Goal: Check status: Check status

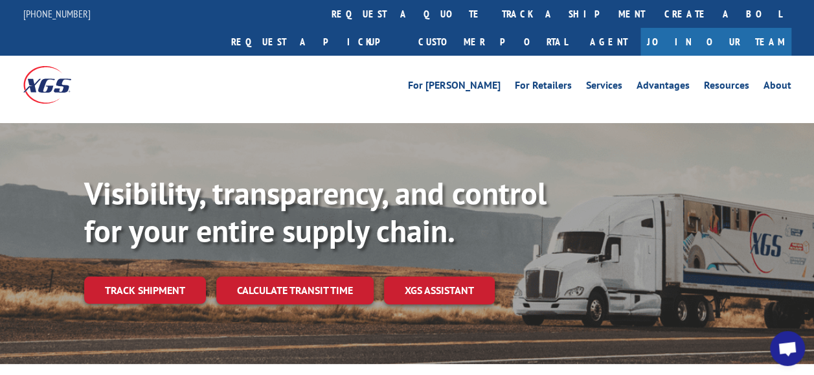
click at [492, 9] on link "track a shipment" at bounding box center [573, 14] width 163 height 28
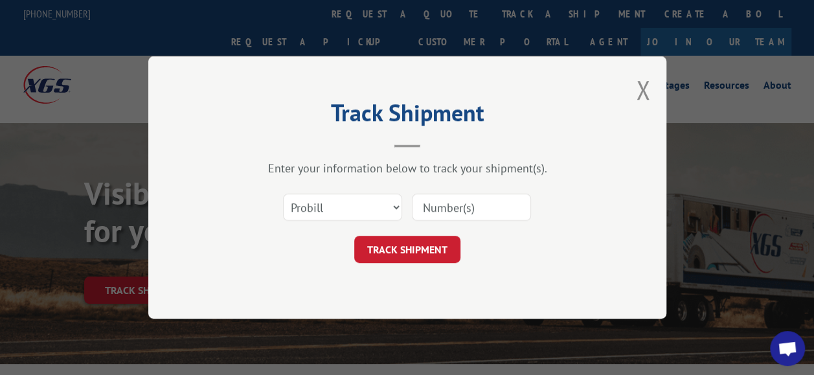
click at [434, 207] on input at bounding box center [471, 207] width 119 height 27
paste input "2867055"
type input "2867055"
click at [423, 246] on button "TRACK SHIPMENT" at bounding box center [407, 249] width 106 height 27
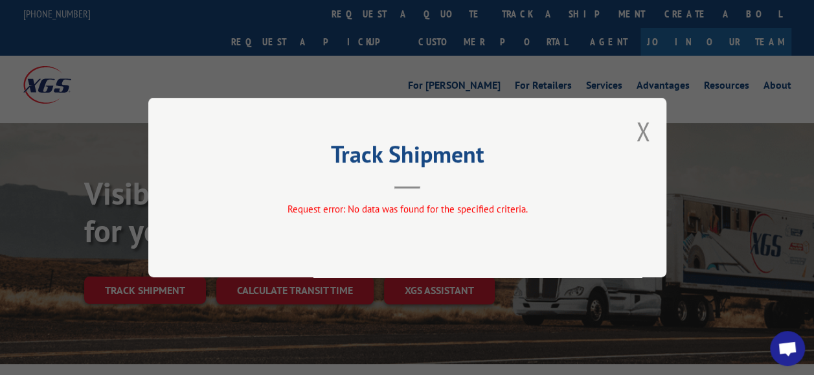
click at [649, 132] on button "Close modal" at bounding box center [643, 131] width 14 height 34
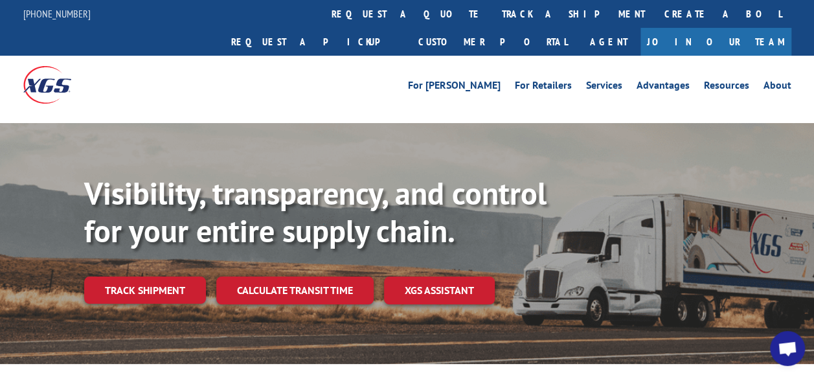
click at [492, 17] on link "track a shipment" at bounding box center [573, 14] width 163 height 28
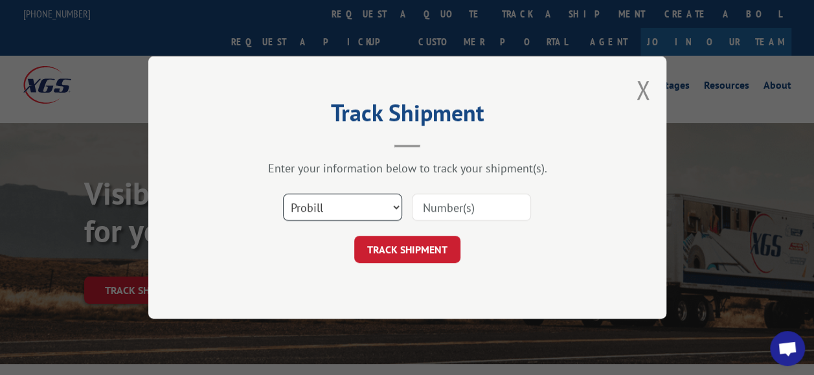
click at [398, 206] on select "Select category... Probill BOL PO" at bounding box center [342, 207] width 119 height 27
select select "bol"
click at [283, 194] on select "Select category... Probill BOL PO" at bounding box center [342, 207] width 119 height 27
click at [442, 210] on input at bounding box center [471, 207] width 119 height 27
paste input "2867055"
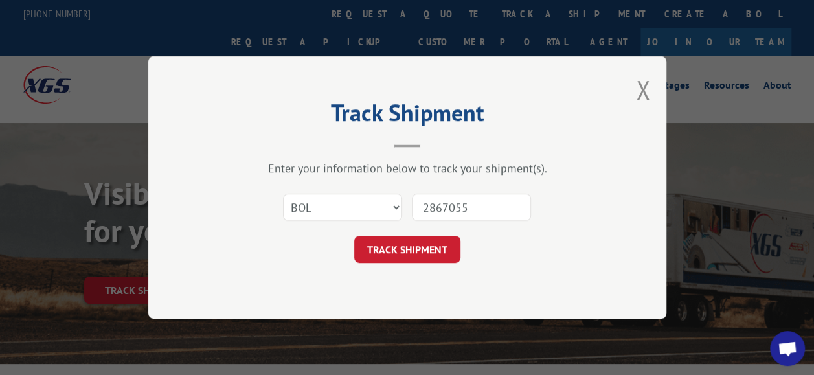
type input "2867055"
click at [408, 241] on button "TRACK SHIPMENT" at bounding box center [407, 249] width 106 height 27
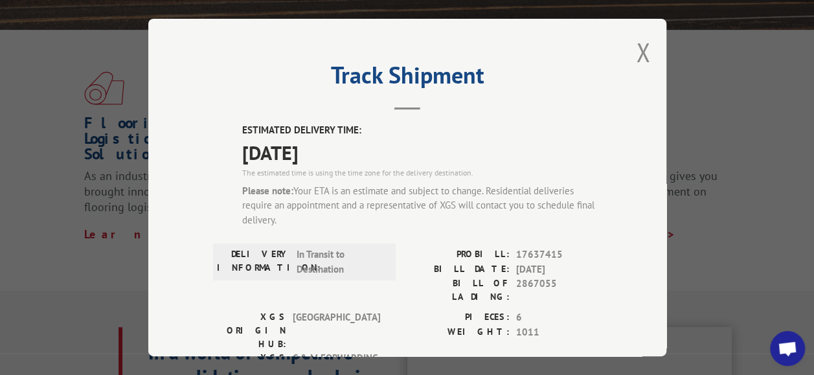
scroll to position [367, 0]
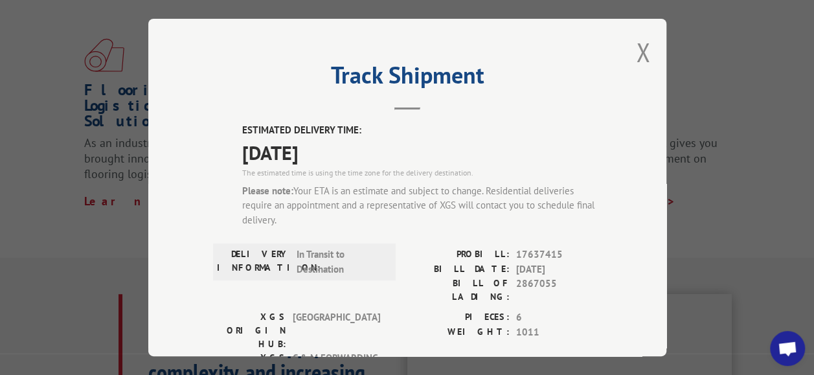
click at [641, 50] on button "Close modal" at bounding box center [643, 52] width 14 height 34
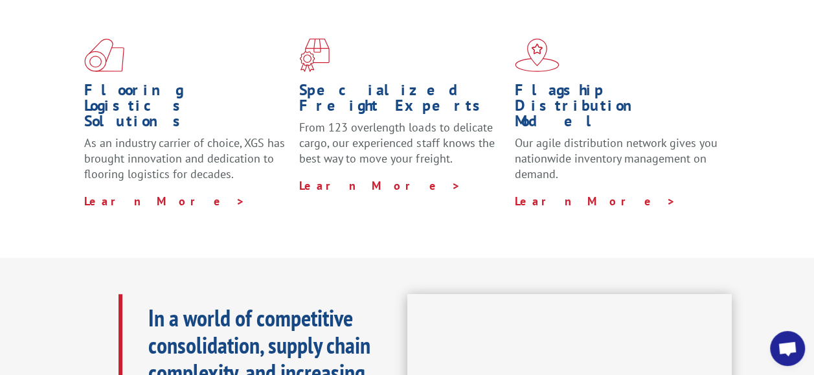
scroll to position [0, 0]
